Goal: Check status: Check status

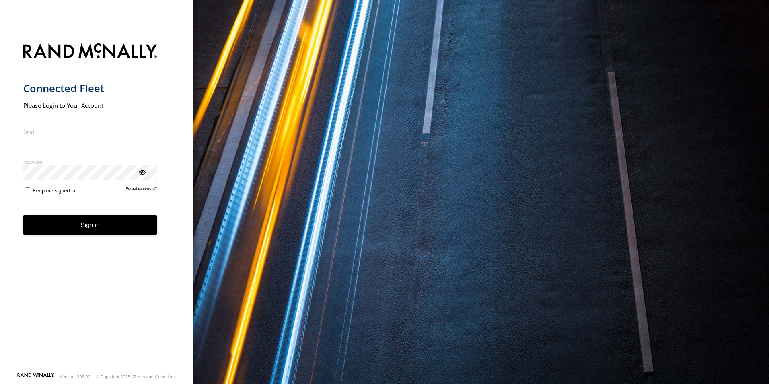
click at [92, 142] on input "Email" at bounding box center [90, 142] width 134 height 14
type input "**********"
click at [80, 225] on button "Sign in" at bounding box center [90, 225] width 134 height 20
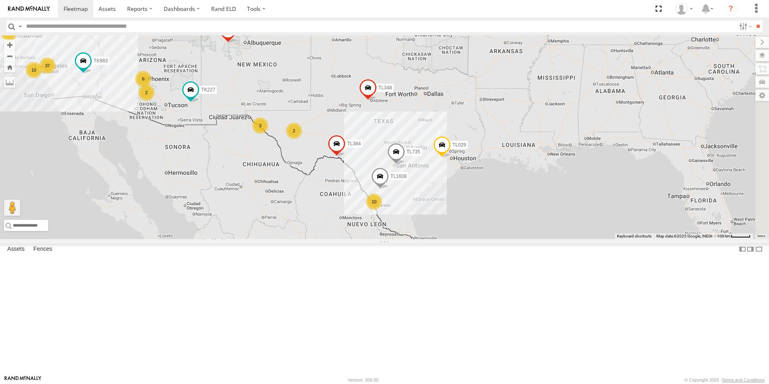
drag, startPoint x: 630, startPoint y: 144, endPoint x: 447, endPoint y: 100, distance: 188.0
click at [447, 100] on div "TL348 10 37 3 TL384 6 TL029 10 TL845 2 2 2 TL1608 TL735 TL347 TK227 TK883" at bounding box center [384, 136] width 769 height 203
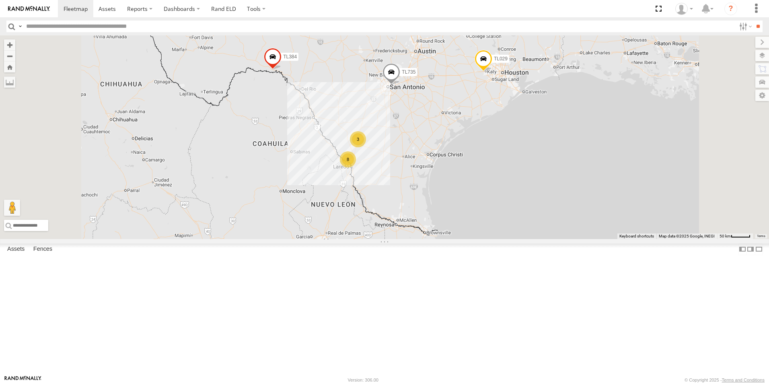
drag, startPoint x: 480, startPoint y: 287, endPoint x: 496, endPoint y: 252, distance: 38.5
click at [496, 239] on div "TL348 TL384 TL029 TL845 TL735 TL347 TK227 TK883 8 3 3 TK422 TL9116" at bounding box center [384, 136] width 769 height 203
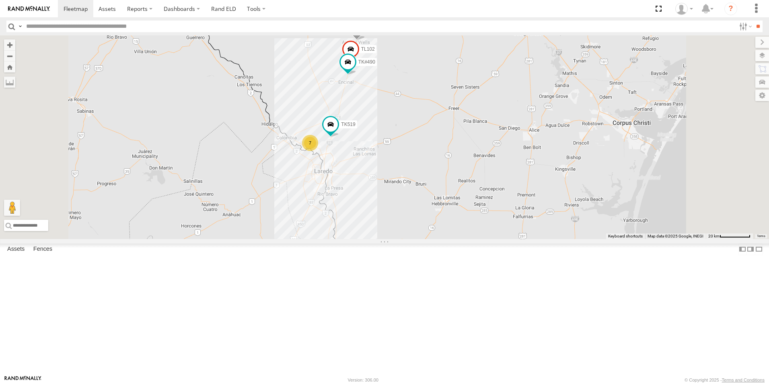
drag, startPoint x: 474, startPoint y: 166, endPoint x: 474, endPoint y: 213, distance: 47.8
click at [474, 220] on div "TL348 TL384 TL029 TL845 TL735 TL347 TK227 TK883 TK422 TL9116 7 TK519 TL102 TK#4…" at bounding box center [384, 136] width 769 height 203
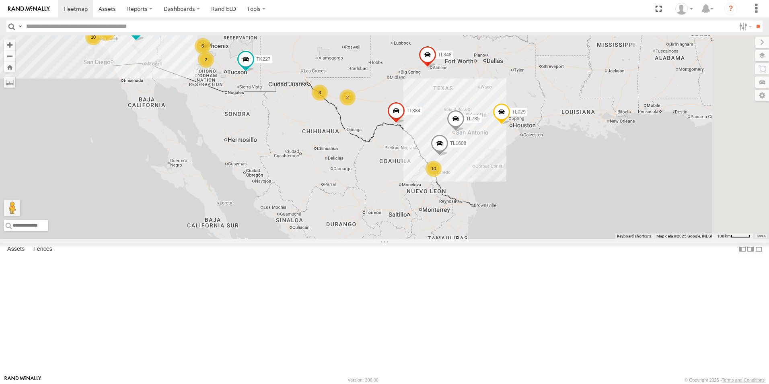
drag, startPoint x: 496, startPoint y: 158, endPoint x: 372, endPoint y: 81, distance: 145.2
click at [372, 81] on div "TL1608 10 37 3 TL384 TL348 6 TL029 10 TL845 2 2 2 TL735 TL347 TK227 TK883" at bounding box center [384, 136] width 769 height 203
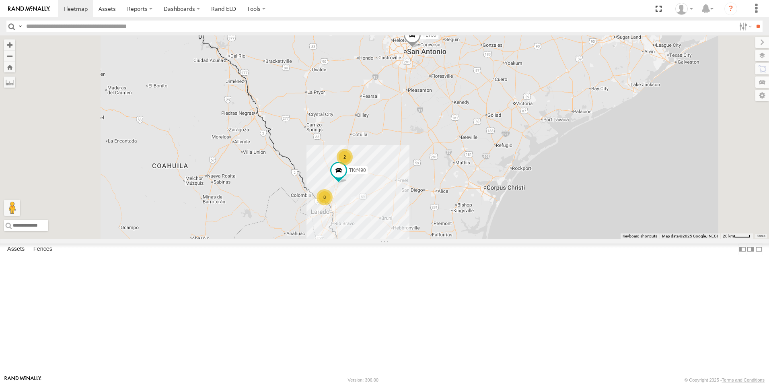
drag, startPoint x: 487, startPoint y: 242, endPoint x: 526, endPoint y: 239, distance: 39.1
click at [526, 239] on div "TL384 TL348 TL029 TL845 TL735 TL347 TK227 TK883 8 2 TK#490" at bounding box center [384, 136] width 769 height 203
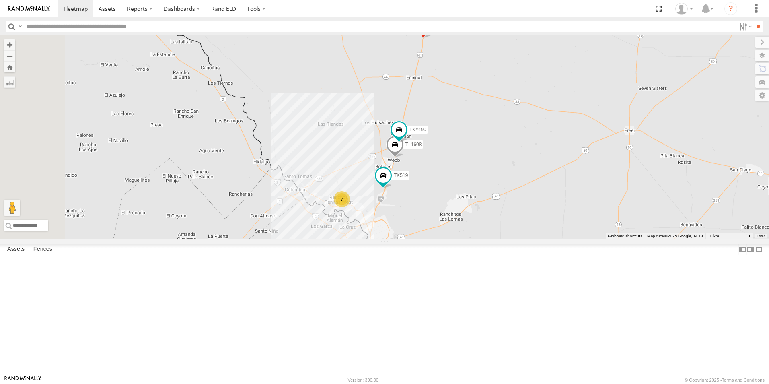
drag, startPoint x: 443, startPoint y: 279, endPoint x: 524, endPoint y: 252, distance: 85.6
click at [524, 239] on div "TL384 TL348 TL029 TL845 TL735 TL347 TK227 TK883 TK#490 7 TK519 TL102 TL1608" at bounding box center [384, 136] width 769 height 203
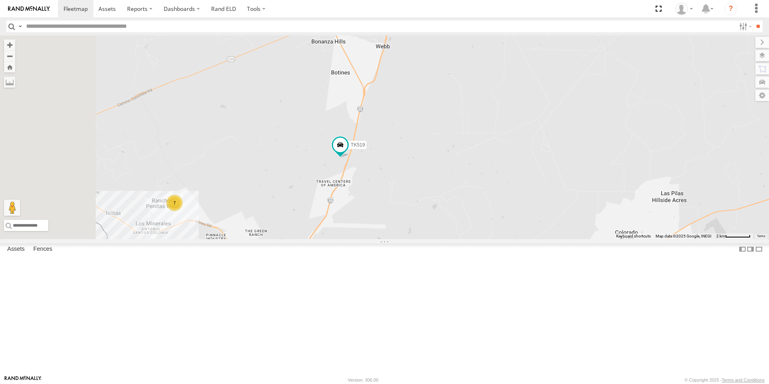
drag, startPoint x: 478, startPoint y: 275, endPoint x: 550, endPoint y: 268, distance: 72.4
click at [550, 239] on div "TL384 TL348 TL029 TL845 TL735 TL347 TK227 TK883 TK#490 TK519 TL102 TL1608 7" at bounding box center [384, 136] width 769 height 203
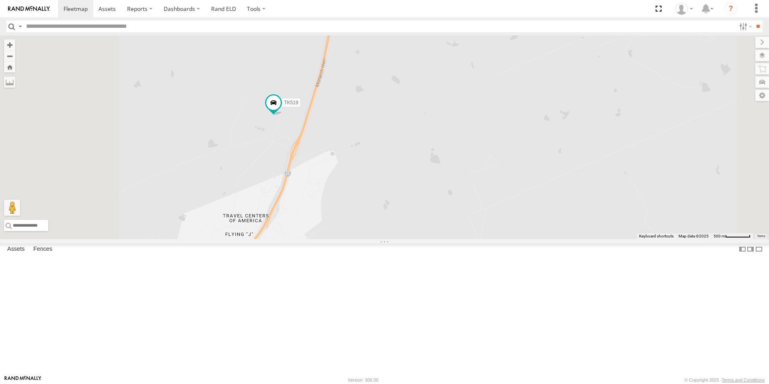
drag, startPoint x: 532, startPoint y: 242, endPoint x: 597, endPoint y: 252, distance: 66.0
click at [597, 239] on div "TL384 TL348 TL029 TL845 TL735 TL347 TK227 TK883 TK#490 TK519 TL102 TL1608" at bounding box center [384, 136] width 769 height 203
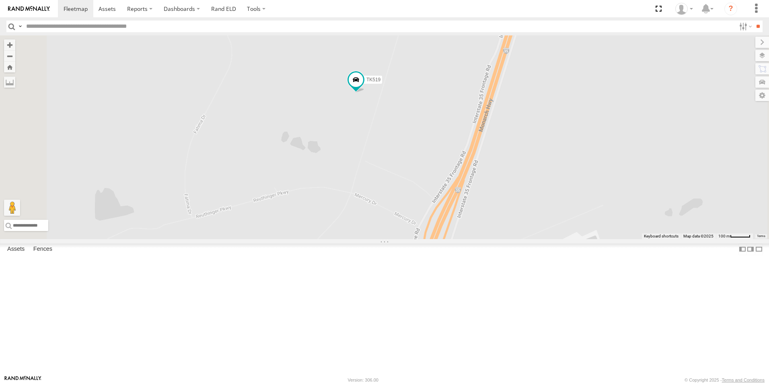
drag, startPoint x: 457, startPoint y: 181, endPoint x: 456, endPoint y: 217, distance: 36.2
click at [456, 217] on div "TL384 TL348 TL029 TL845 TL735 TL347 TK227 TK883 TK#490 TK519 TL102 TL1608" at bounding box center [384, 136] width 769 height 203
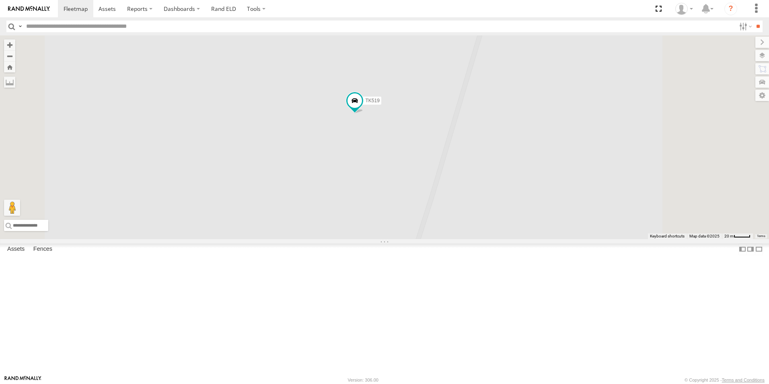
drag, startPoint x: 470, startPoint y: 181, endPoint x: 451, endPoint y: 277, distance: 97.5
click at [451, 239] on div "TL384 TL348 TL029 TL845 TL735 TL347 TK227 TK883 TK#490 TK519 TL102 TL1608" at bounding box center [384, 136] width 769 height 203
